Goal: Task Accomplishment & Management: Complete application form

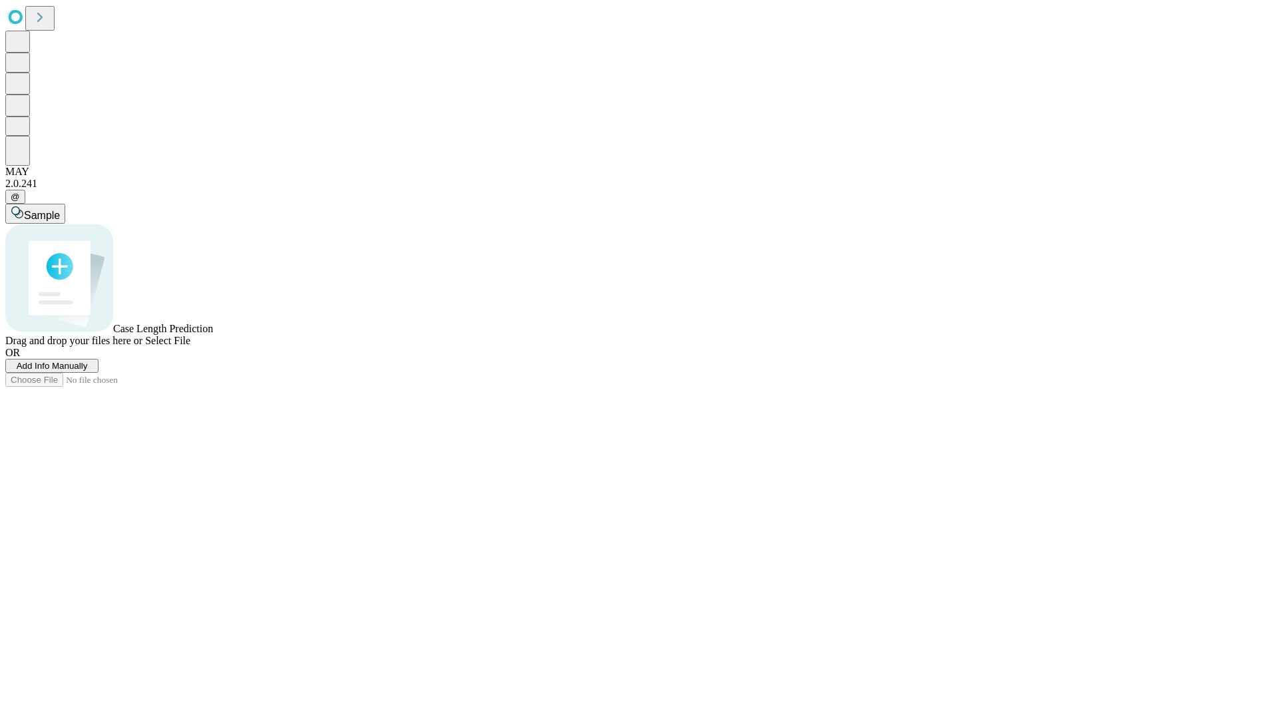
click at [88, 371] on span "Add Info Manually" at bounding box center [52, 366] width 71 height 10
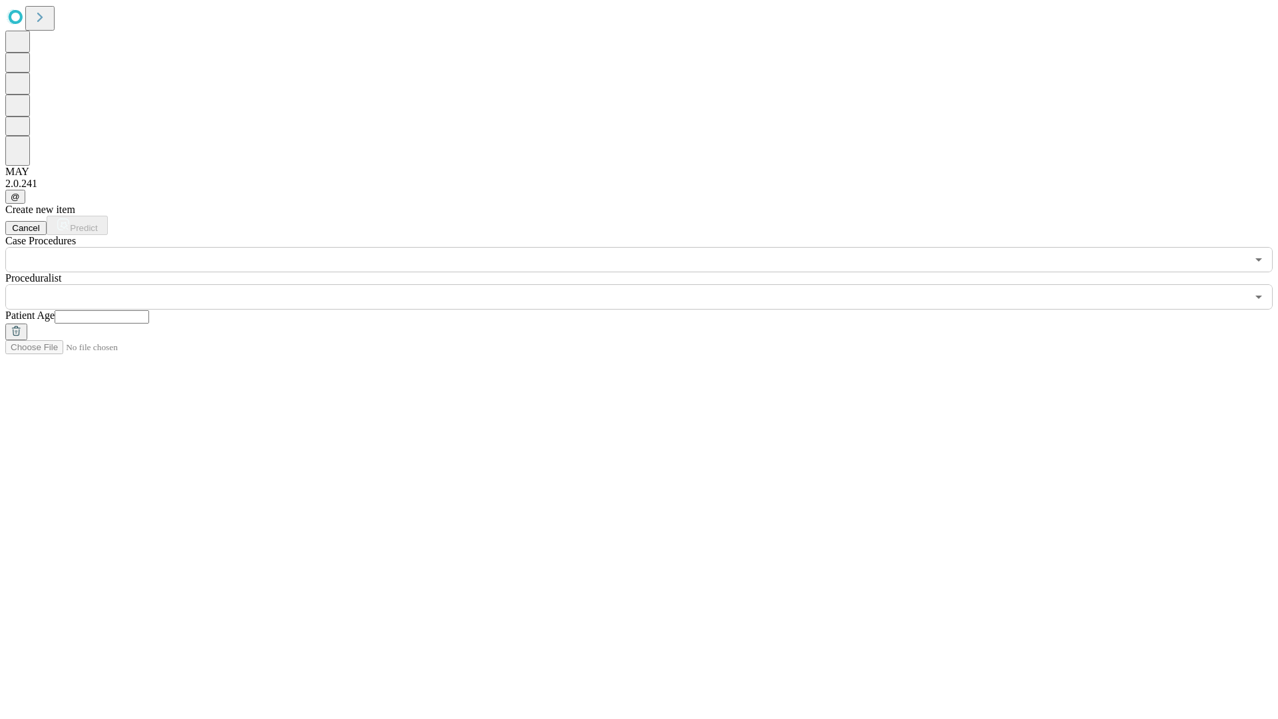
click at [149, 310] on input "text" at bounding box center [102, 316] width 95 height 13
type input "**"
click at [648, 284] on input "text" at bounding box center [626, 296] width 1242 height 25
